Goal: Information Seeking & Learning: Learn about a topic

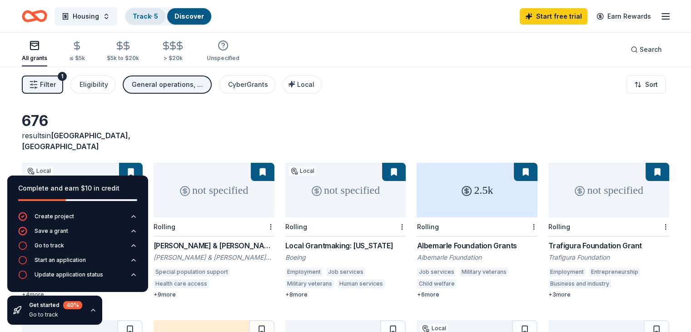
click at [158, 13] on link "Track · 5" at bounding box center [145, 16] width 25 height 8
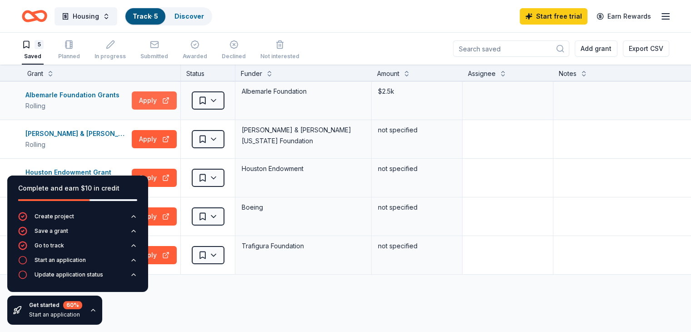
drag, startPoint x: 175, startPoint y: 93, endPoint x: 166, endPoint y: 94, distance: 9.1
click at [166, 94] on button "Apply" at bounding box center [154, 100] width 45 height 18
